Goal: Task Accomplishment & Management: Manage account settings

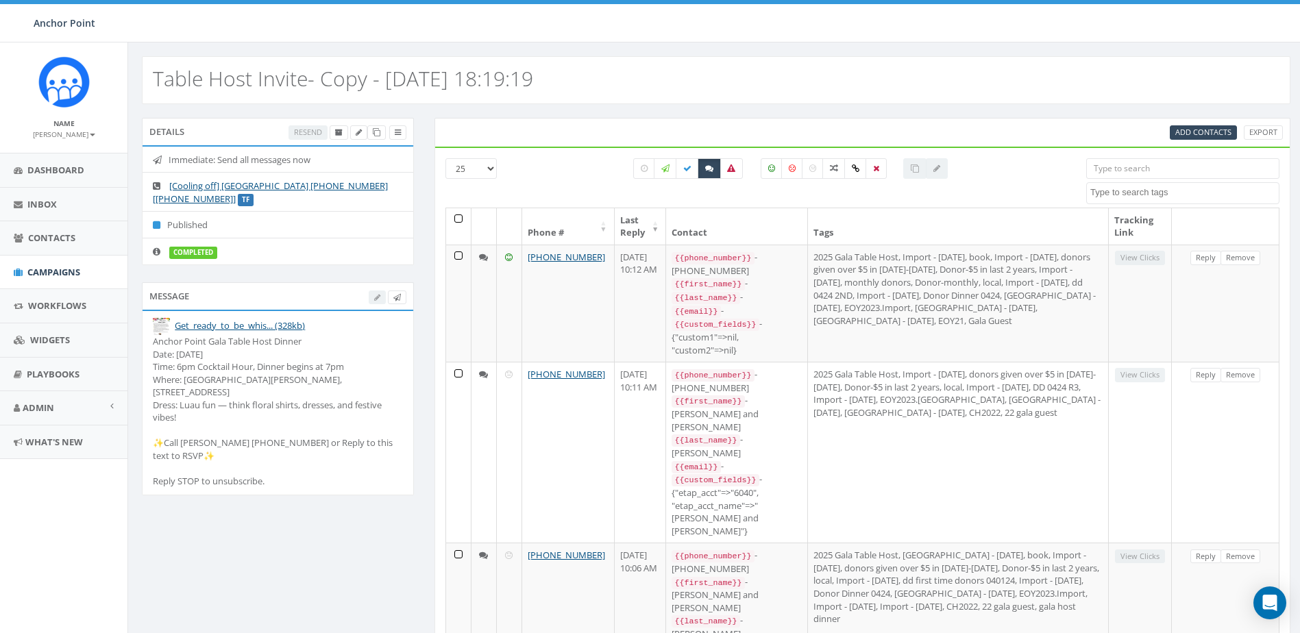
select select
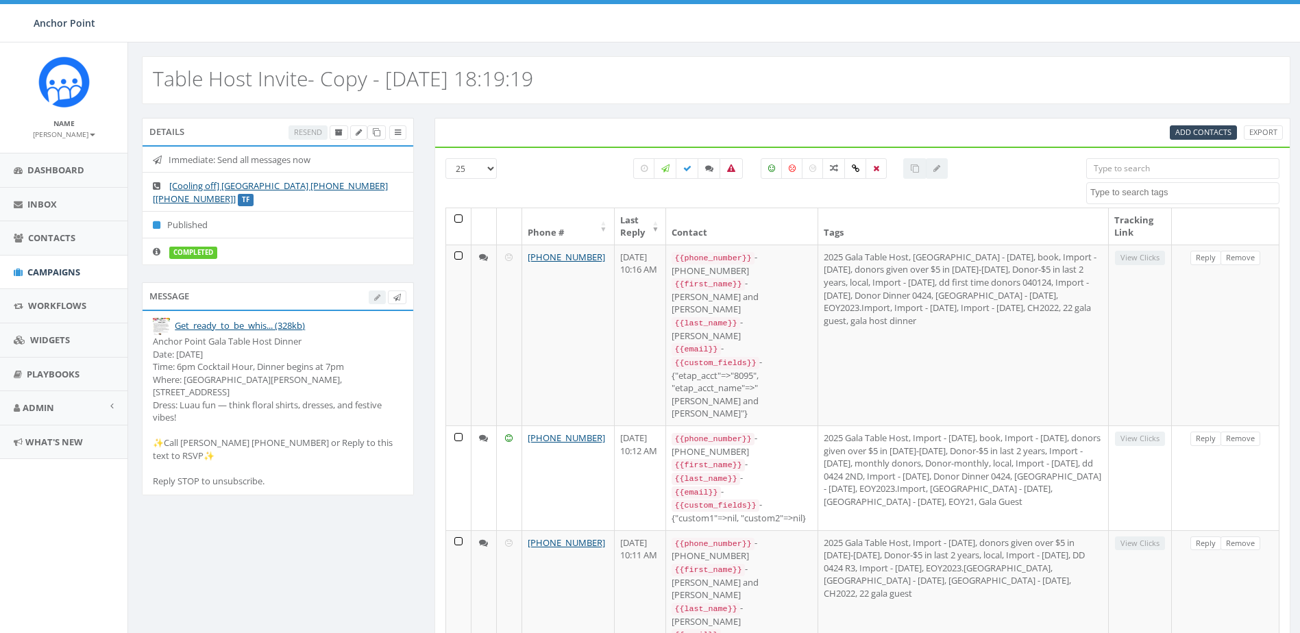
select select
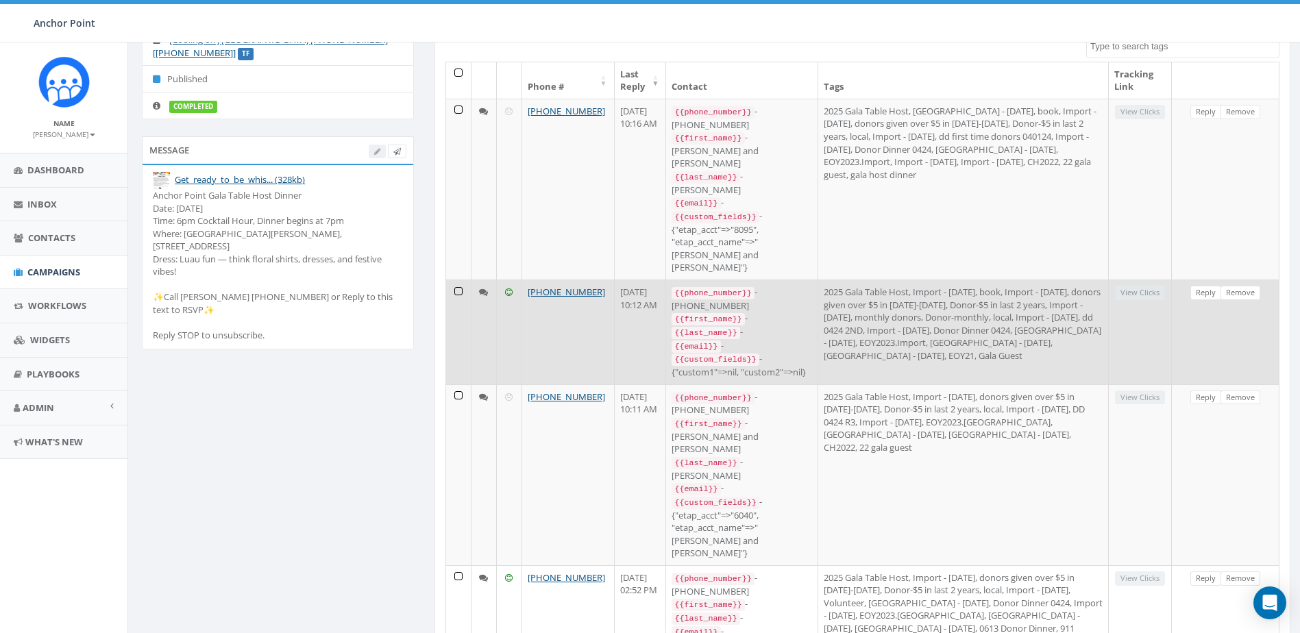
scroll to position [69, 0]
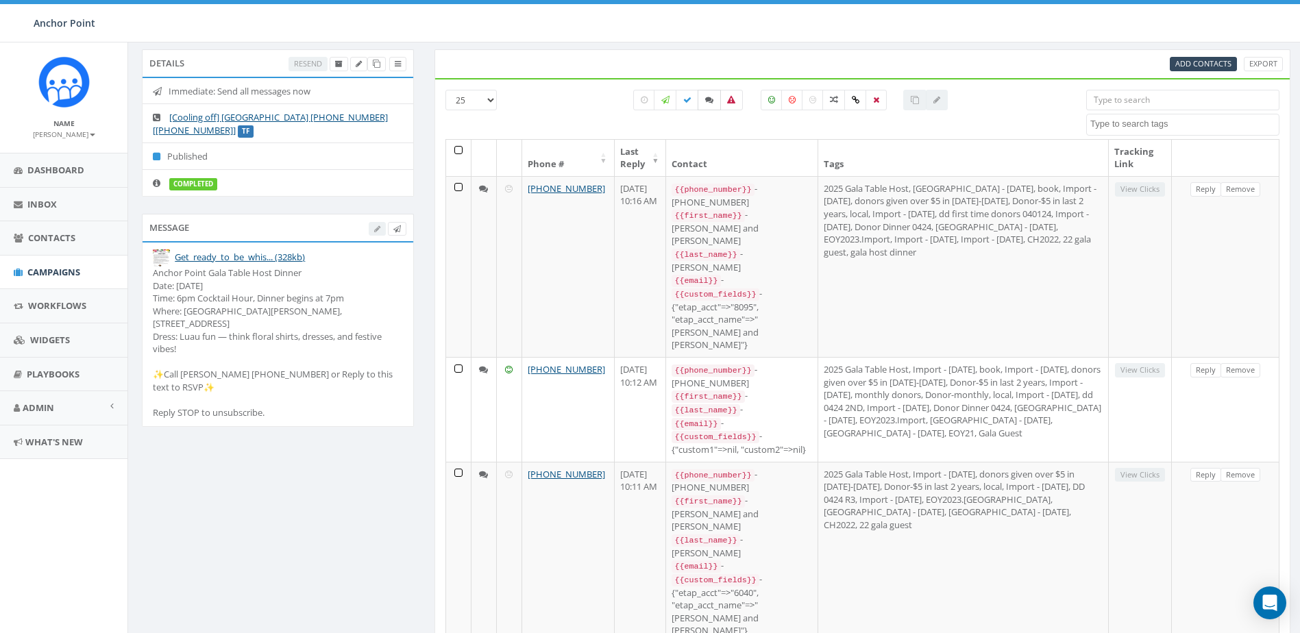
click at [705, 96] on icon at bounding box center [709, 100] width 8 height 8
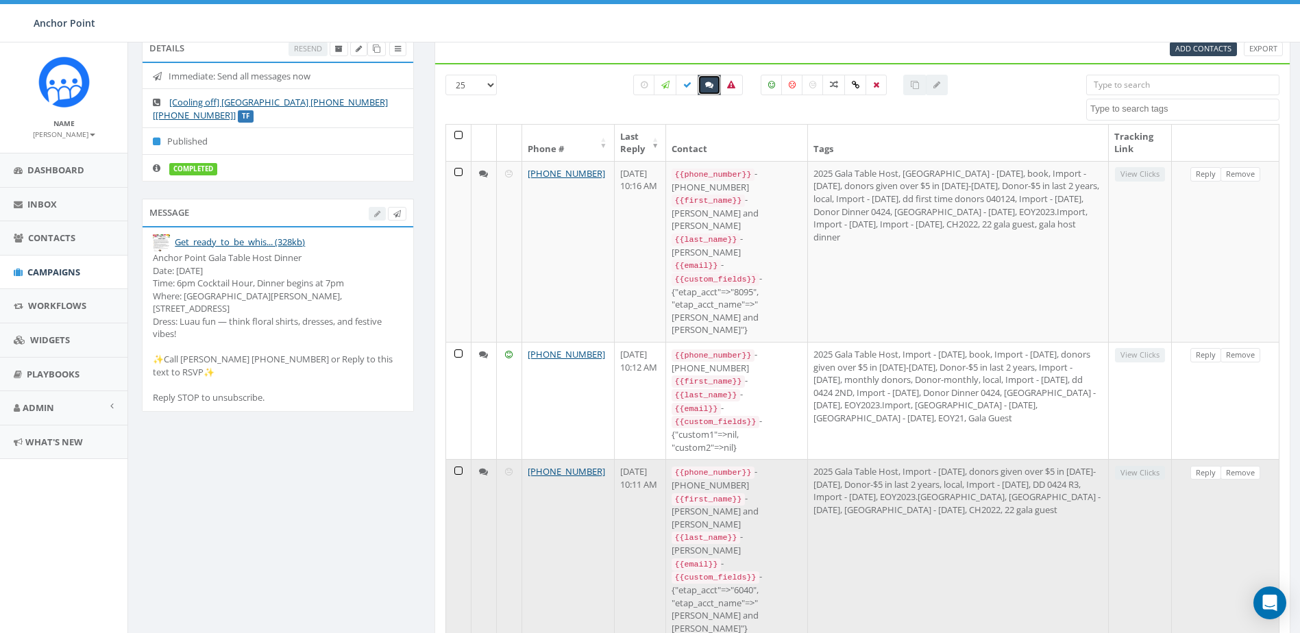
scroll to position [51, 0]
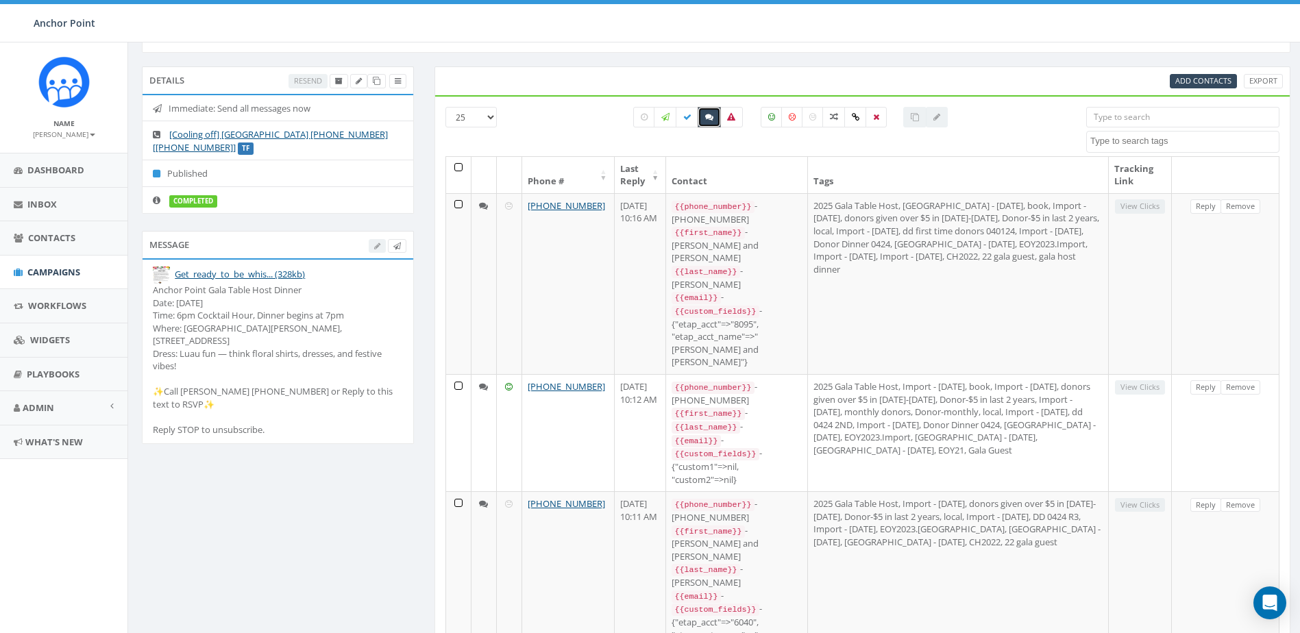
click at [705, 111] on label at bounding box center [709, 117] width 23 height 21
checkbox input "false"
